Goal: Task Accomplishment & Management: Use online tool/utility

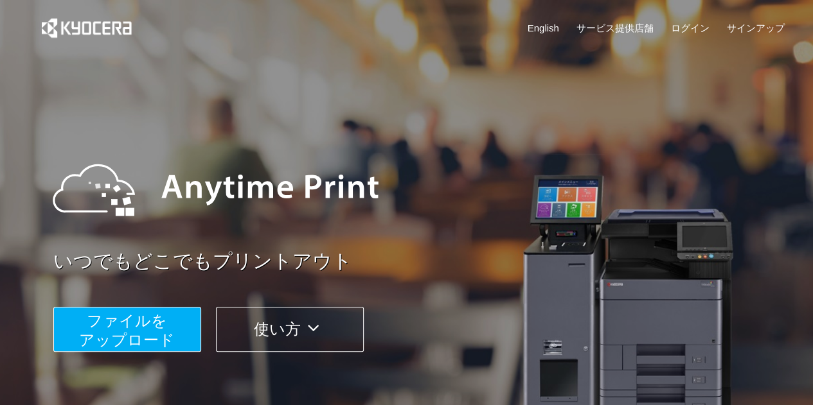
click at [164, 341] on span "ファイルを ​​アップロード" at bounding box center [127, 330] width 96 height 37
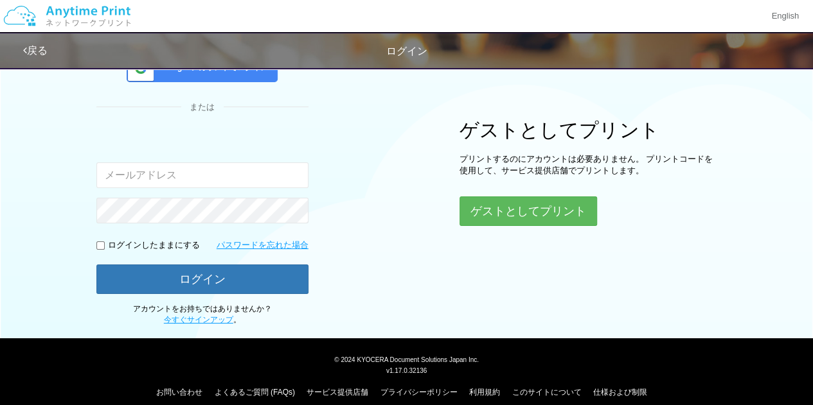
scroll to position [132, 0]
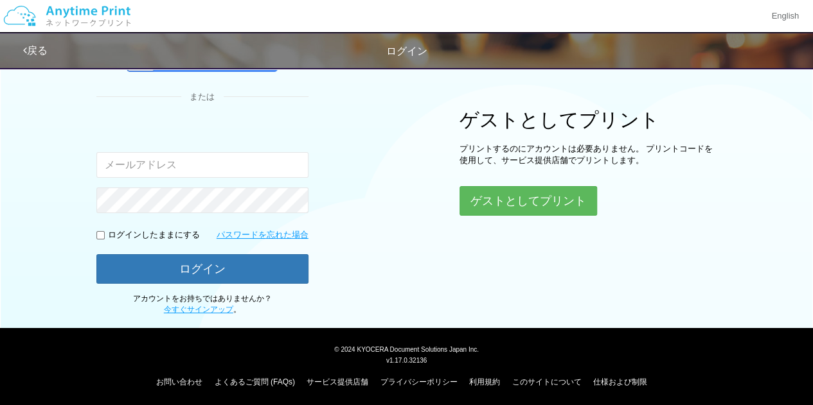
click at [195, 164] on input "email" at bounding box center [202, 165] width 212 height 26
type input "[EMAIL_ADDRESS][DOMAIN_NAME]"
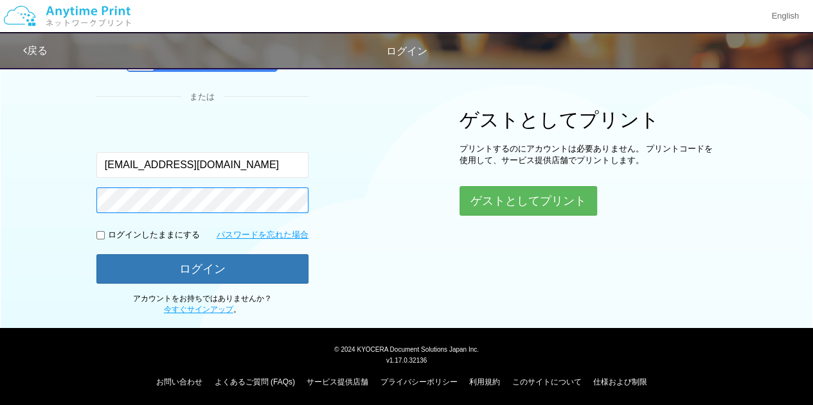
scroll to position [0, 0]
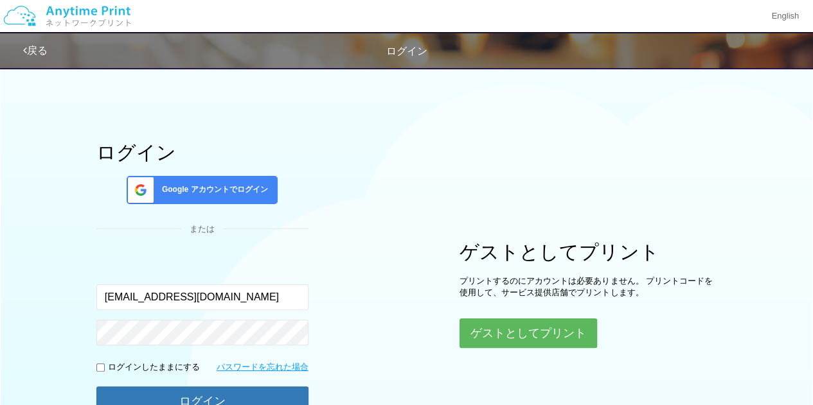
click at [205, 200] on div "Google アカウントでログイン" at bounding box center [202, 190] width 151 height 28
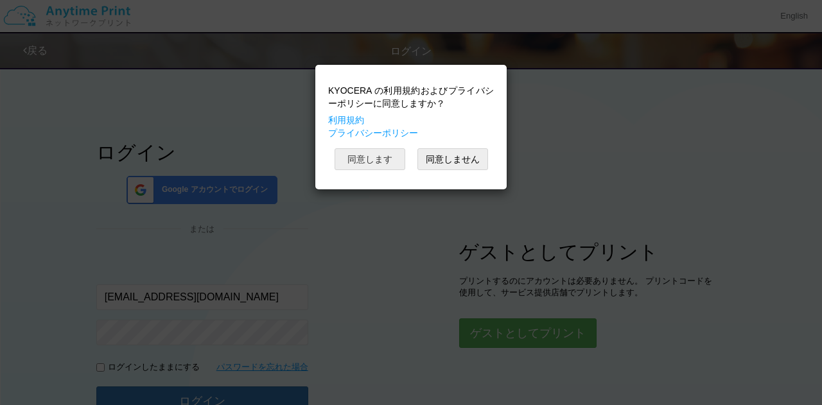
click at [393, 159] on button "同意します" at bounding box center [370, 159] width 71 height 22
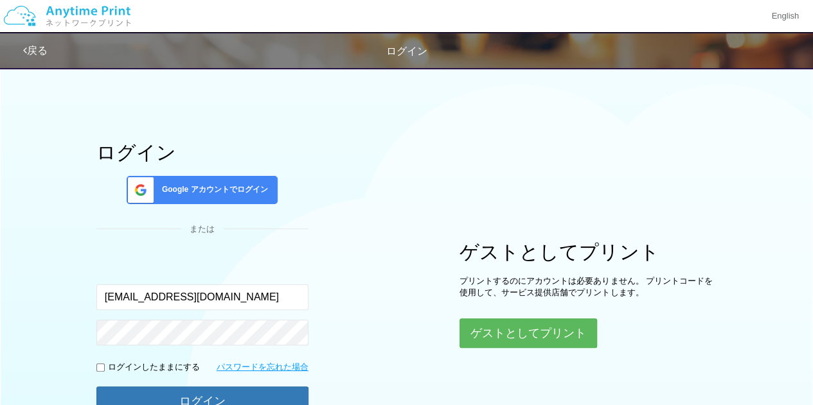
scroll to position [132, 0]
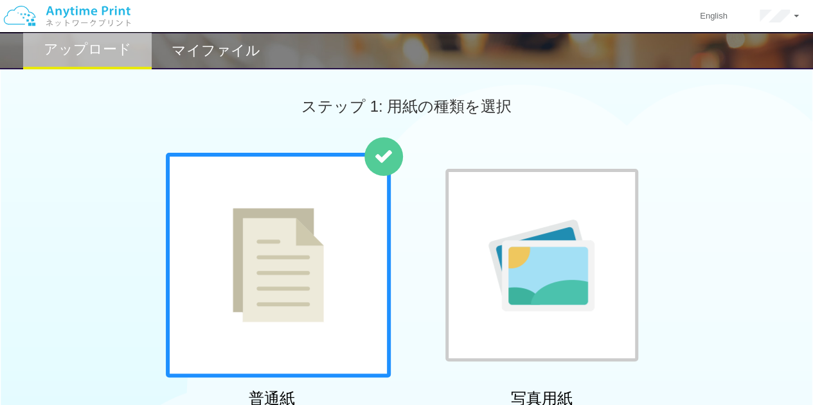
scroll to position [386, 0]
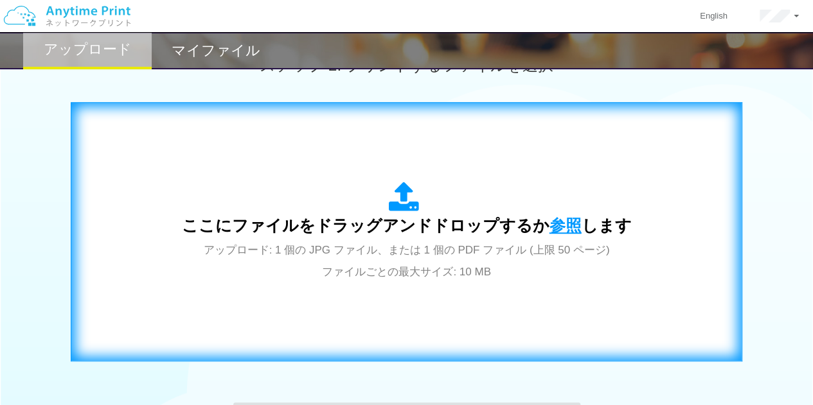
click at [569, 229] on span "参照" at bounding box center [565, 226] width 32 height 18
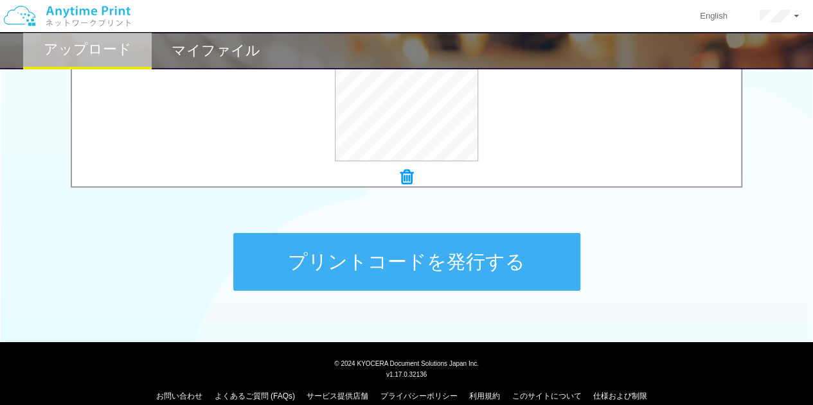
scroll to position [571, 0]
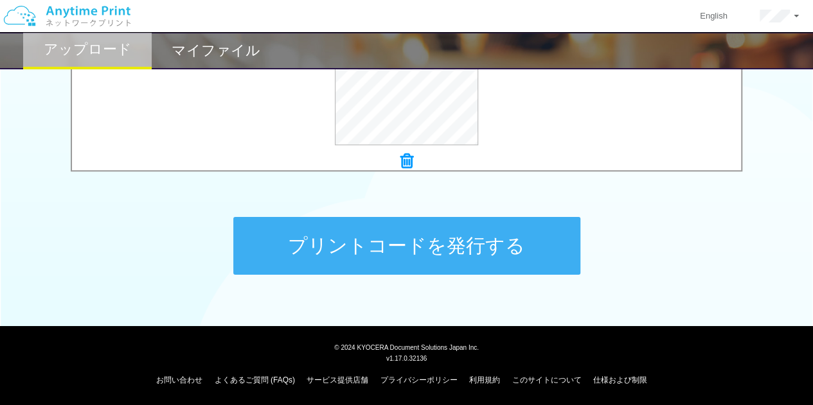
click at [310, 225] on button "プリントコードを発行する" at bounding box center [406, 246] width 347 height 58
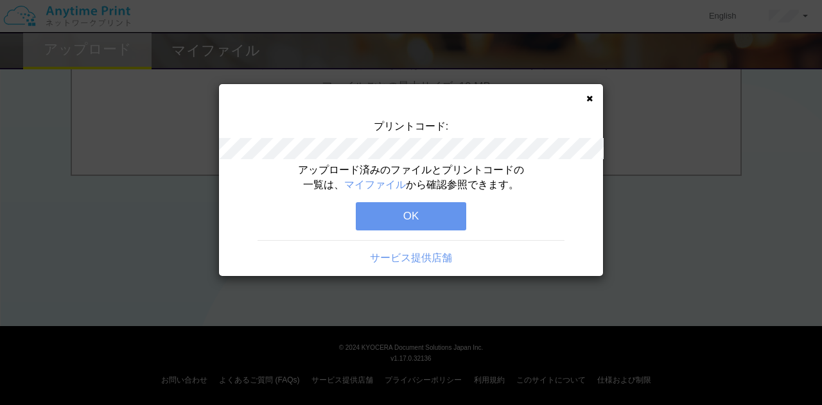
click at [446, 100] on div "プリントコード: アップロード済みのファイルとプリントコードの一覧は、 マイファイル から確認参照できます。 OK サービス提供店舗" at bounding box center [411, 180] width 384 height 192
